Goal: Task Accomplishment & Management: Complete application form

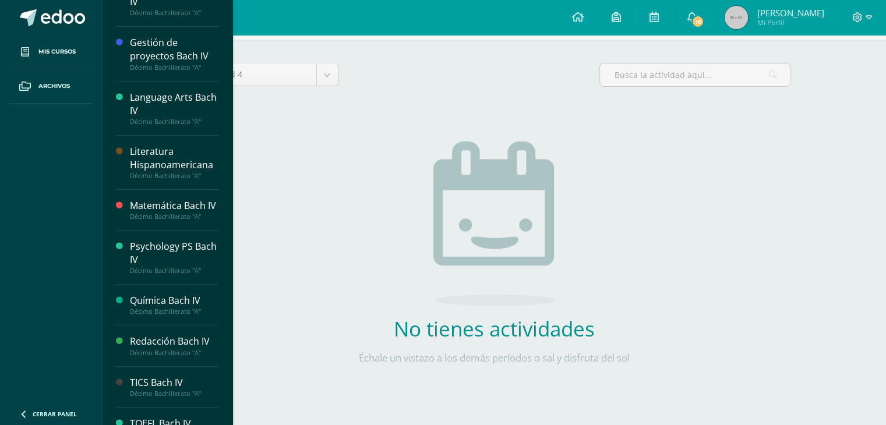
scroll to position [402, 0]
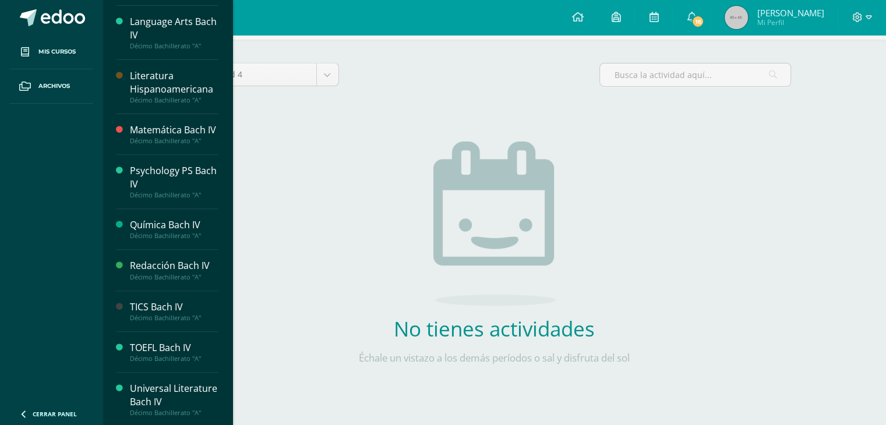
click at [168, 304] on div "TICS Bach IV" at bounding box center [174, 307] width 89 height 13
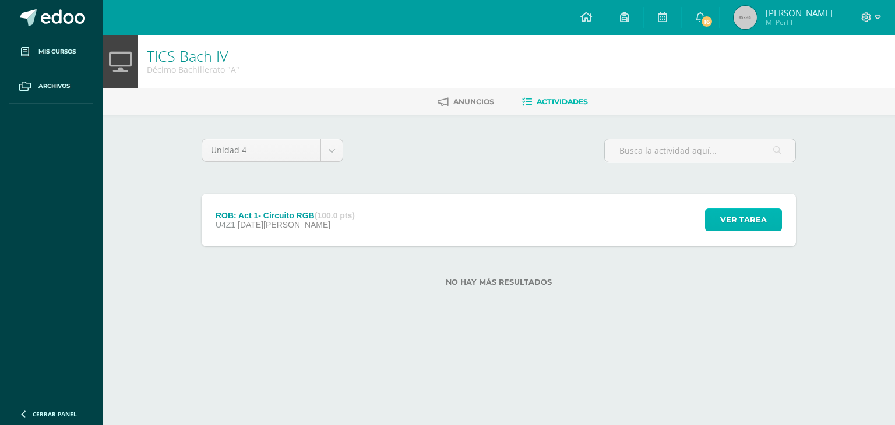
click at [738, 222] on span "Ver tarea" at bounding box center [743, 220] width 47 height 22
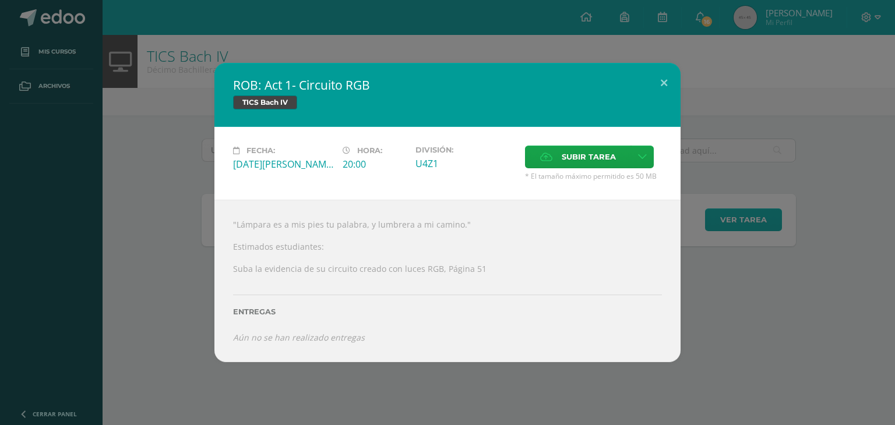
click at [738, 222] on div "[PERSON_NAME]: Act 1- Circuito RGB TICS [PERSON_NAME] IV Fecha: [DATE][PERSON_N…" at bounding box center [448, 212] width 886 height 299
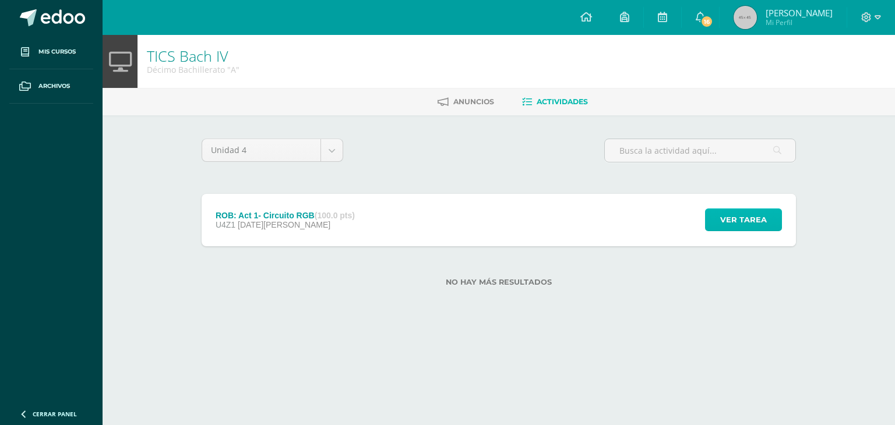
click at [738, 222] on span "Ver tarea" at bounding box center [743, 220] width 47 height 22
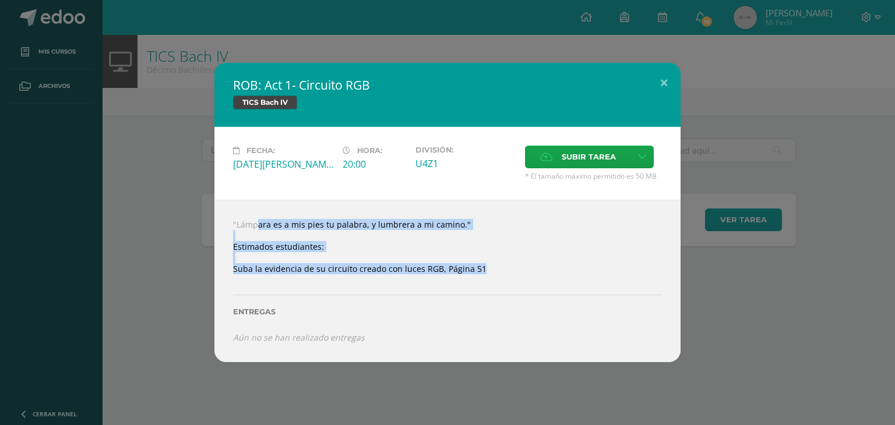
drag, startPoint x: 226, startPoint y: 227, endPoint x: 496, endPoint y: 276, distance: 274.7
click at [496, 276] on div ""Lámpara es a mis pies tu palabra, y lumbrera a mi camino." Estimados estudiant…" at bounding box center [447, 281] width 466 height 162
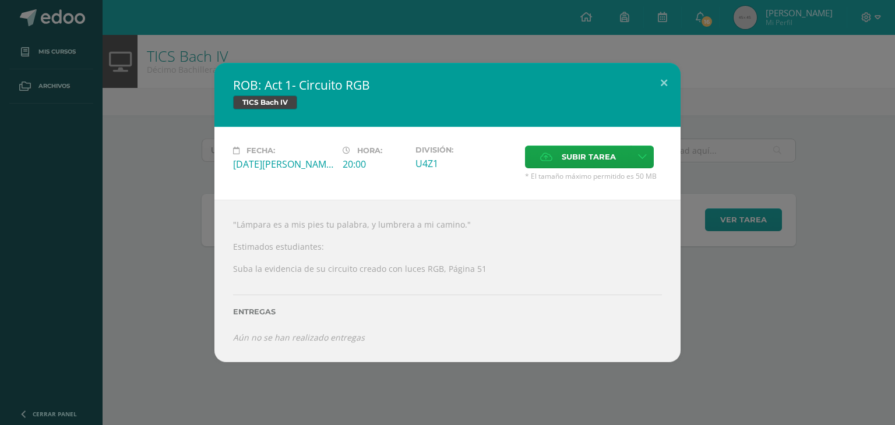
click at [164, 189] on div "[PERSON_NAME]: Act 1- Circuito RGB TICS [PERSON_NAME] IV Fecha: [DATE][PERSON_N…" at bounding box center [448, 212] width 886 height 299
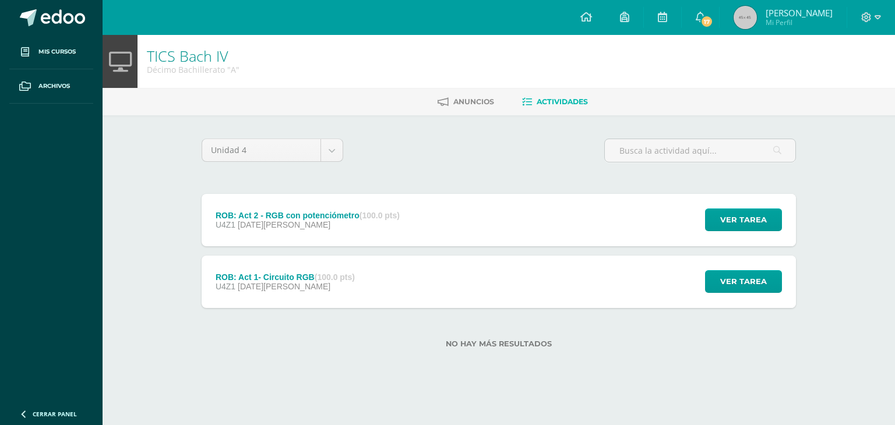
click at [325, 222] on div "U4Z1 13 de Agosto" at bounding box center [308, 224] width 184 height 9
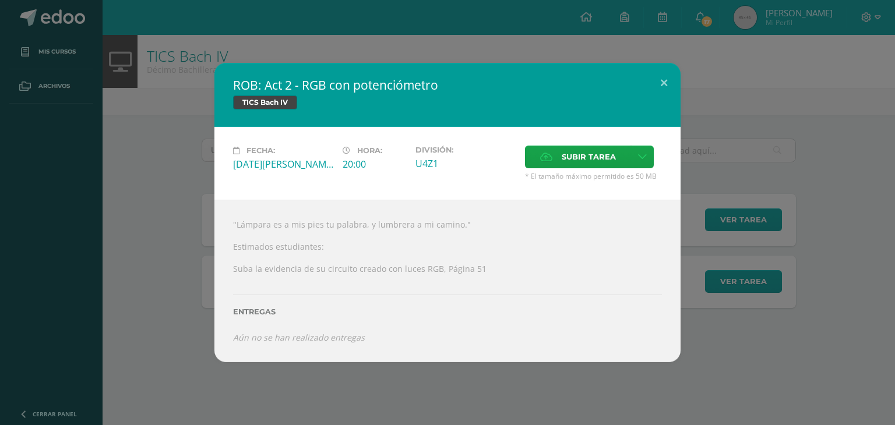
click at [256, 180] on div "Fecha: Miércoles 13 de Agosto" at bounding box center [283, 164] width 110 height 36
click at [168, 84] on div "ROB: Act 2 - RGB con potenciómetro TICS Bach IV Fecha: Miércoles 13 de Agosto H…" at bounding box center [448, 212] width 886 height 299
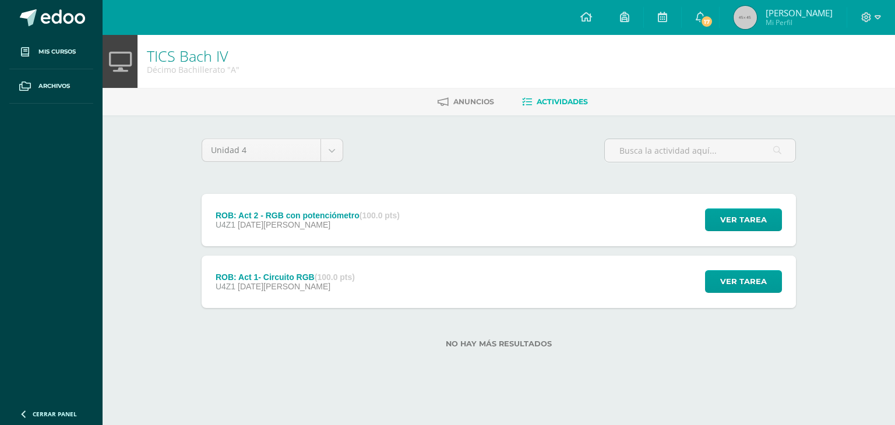
click at [275, 211] on div "ROB: Act 2 - RGB con potenciómetro (100.0 pts)" at bounding box center [308, 215] width 184 height 9
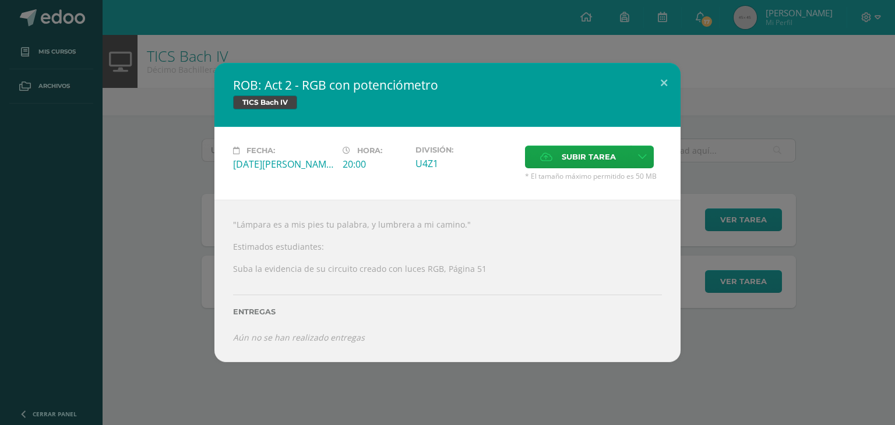
click at [195, 197] on div "ROB: Act 2 - RGB con potenciómetro TICS Bach IV Fecha: Miércoles 13 de Agosto H…" at bounding box center [448, 212] width 886 height 299
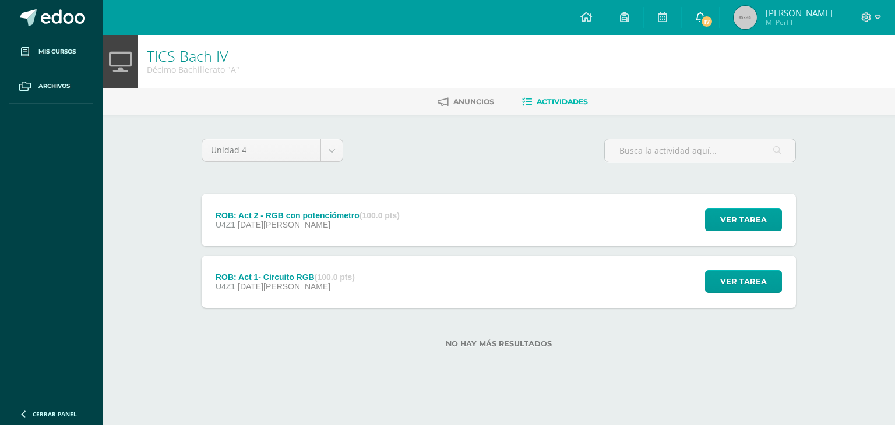
click at [705, 16] on icon at bounding box center [700, 17] width 9 height 10
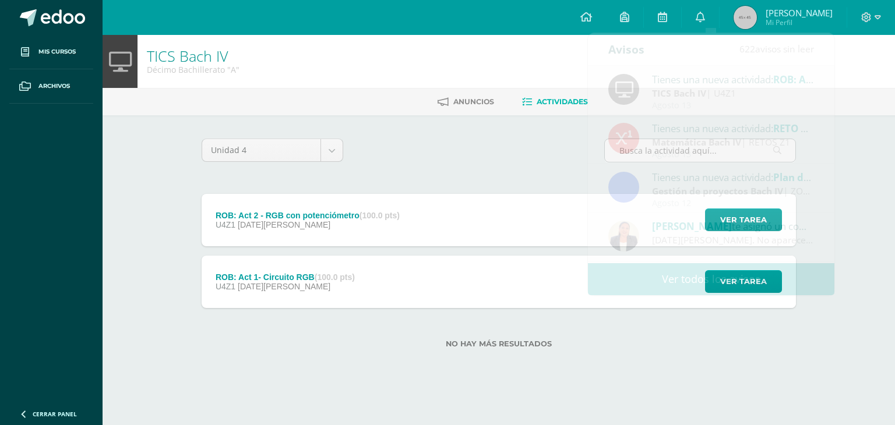
click at [495, 155] on div "Unidad 4 Unidad 1 Unidad 2 Unidad 3 Unidad 4" at bounding box center [499, 155] width 604 height 33
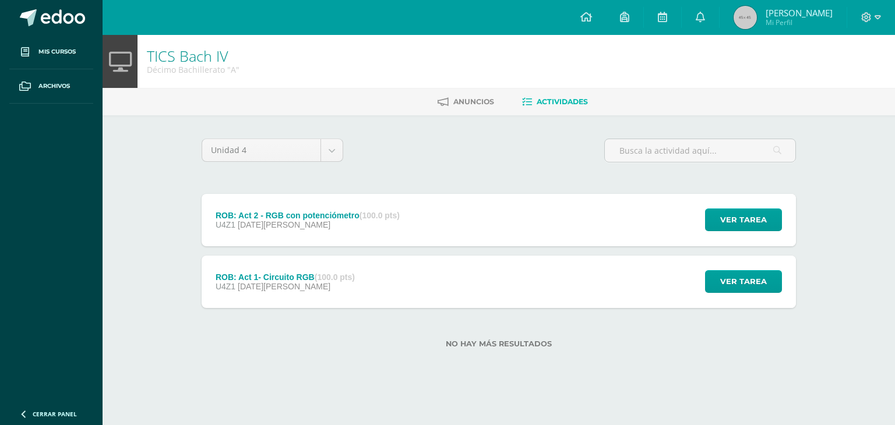
click at [464, 280] on div "ROB: Act 1- Circuito RGB (100.0 pts) U4Z1 13 de Agosto Ver tarea ROB: Act 1- Ci…" at bounding box center [499, 282] width 594 height 52
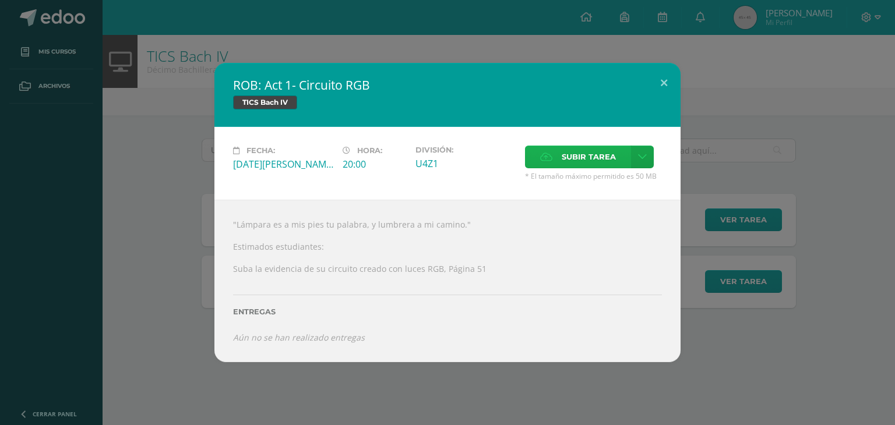
click at [590, 163] on span "Subir tarea" at bounding box center [589, 157] width 54 height 22
click at [0, 0] on input "Subir tarea" at bounding box center [0, 0] width 0 height 0
